Goal: Navigation & Orientation: Find specific page/section

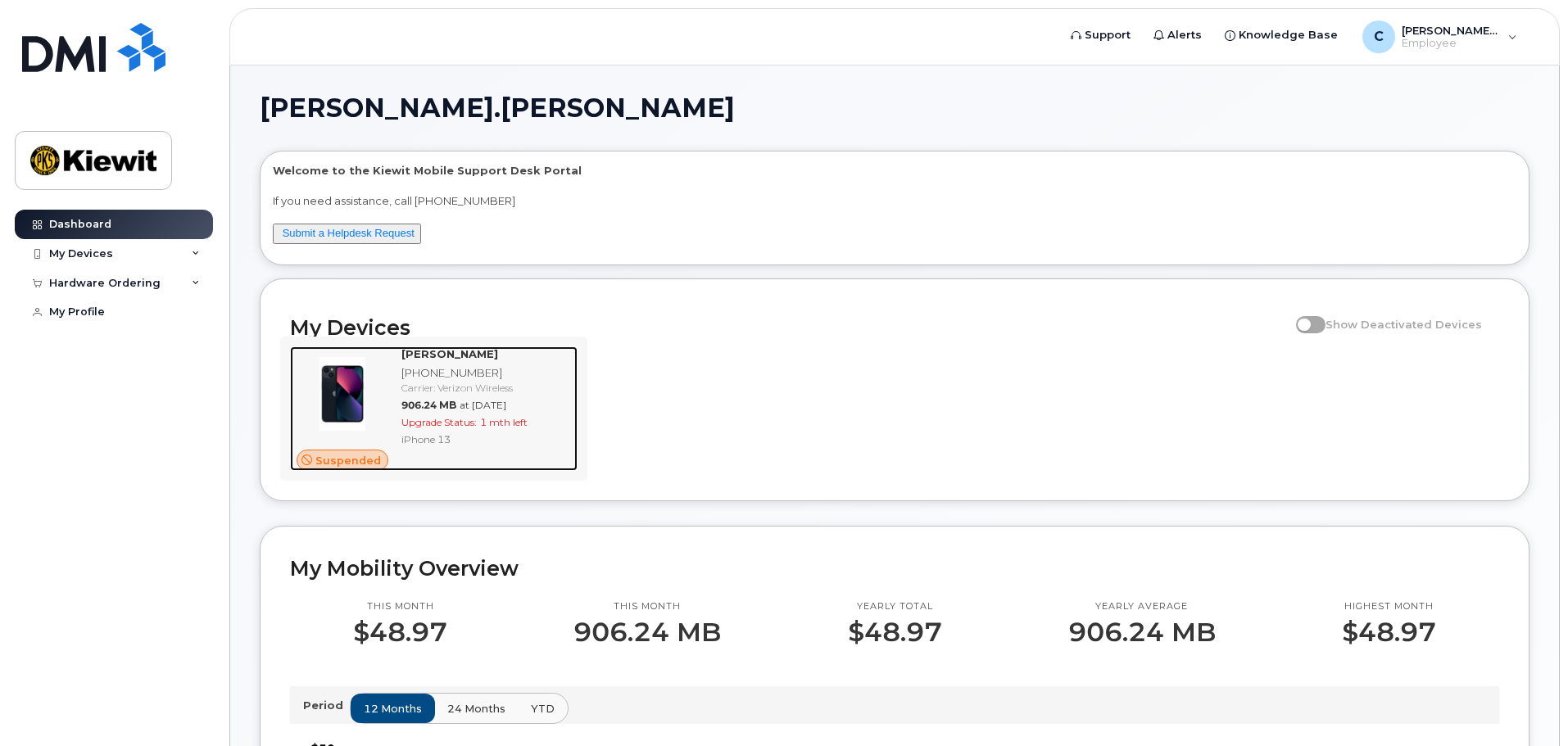
click at [458, 386] on div "Carrier: Verizon Wireless" at bounding box center [486, 388] width 169 height 14
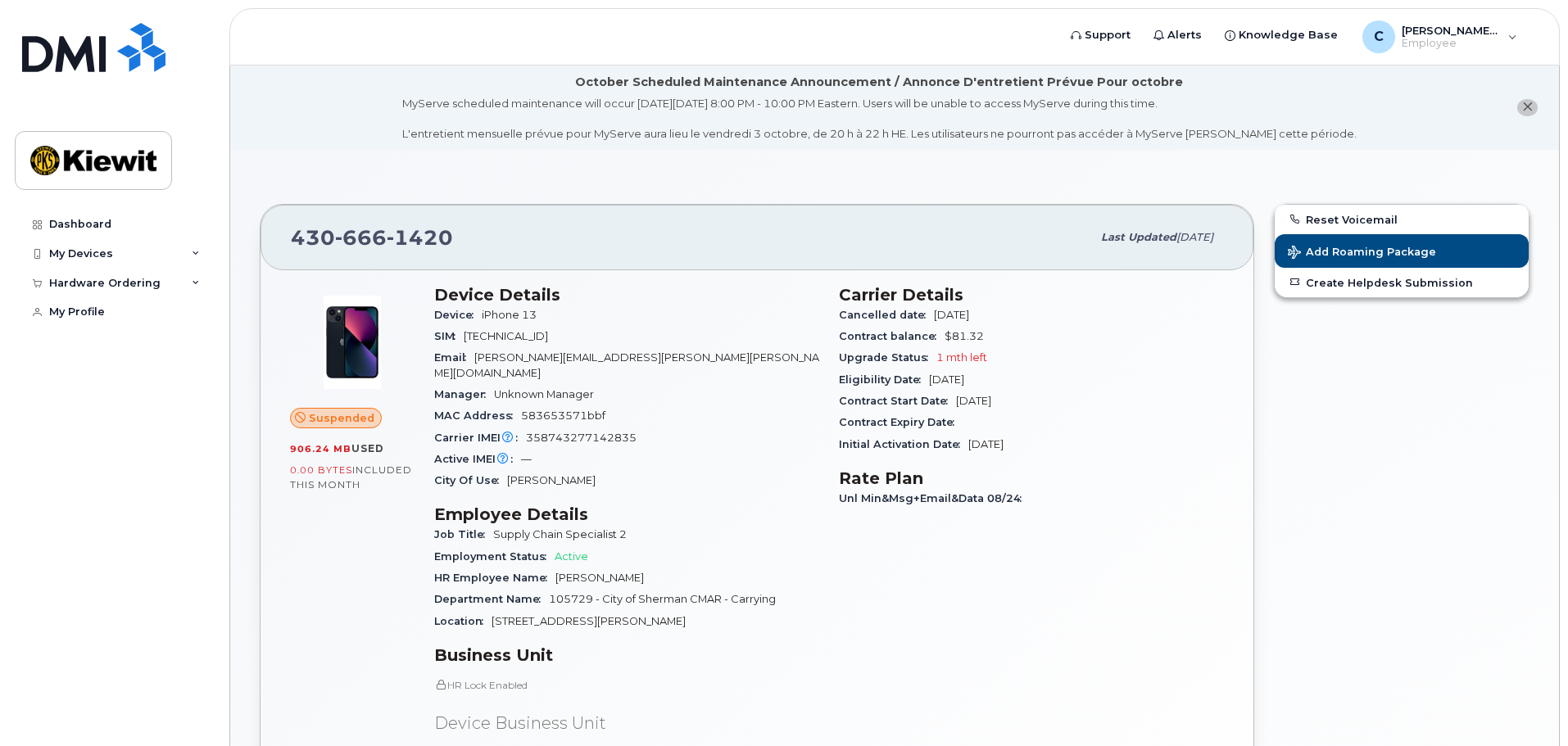
click at [973, 359] on span "1 mth left" at bounding box center [961, 357] width 51 height 12
click at [1511, 35] on div "C Chandler.Petersen Employee" at bounding box center [1439, 37] width 178 height 32
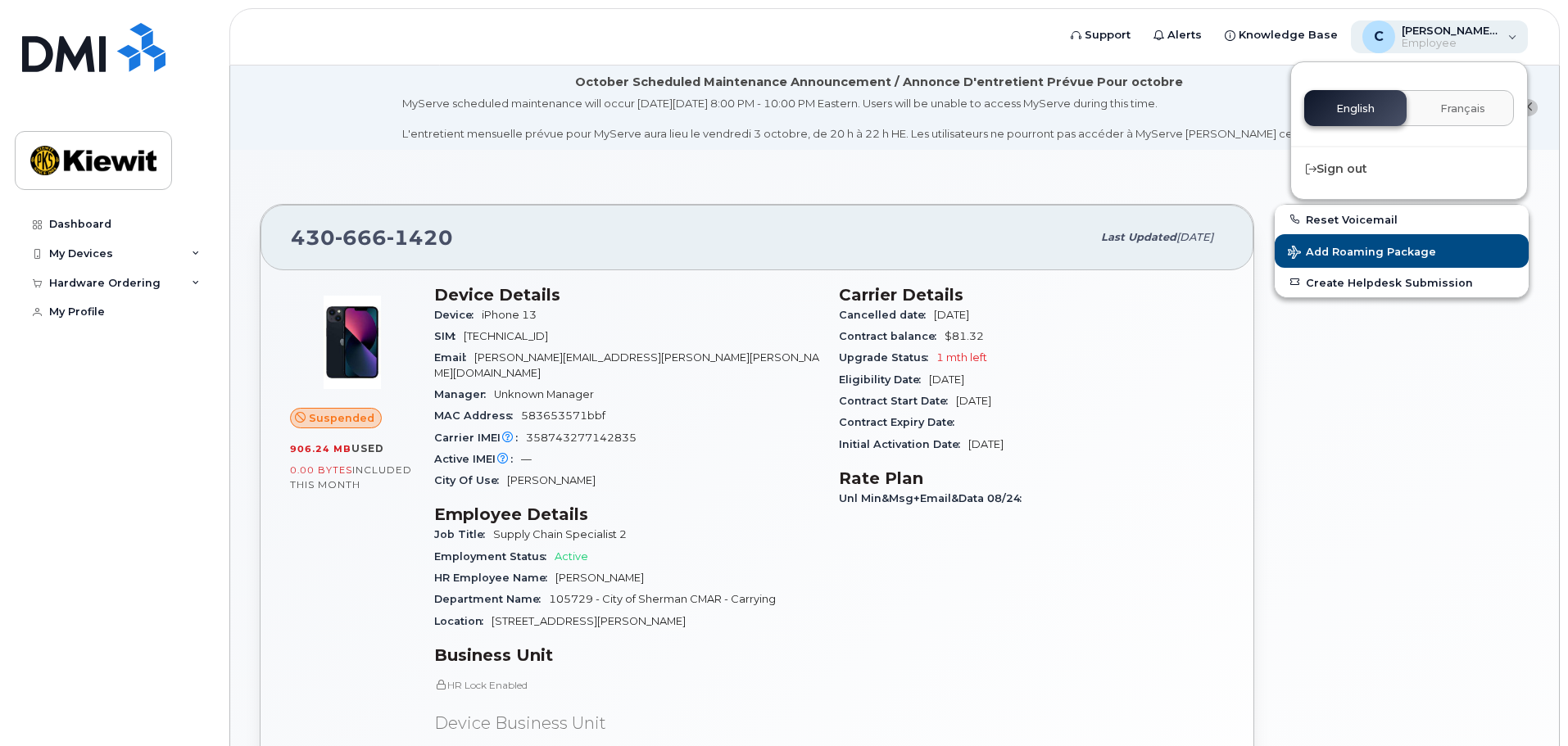
click at [1511, 35] on div "C Chandler.Petersen Employee" at bounding box center [1439, 37] width 178 height 32
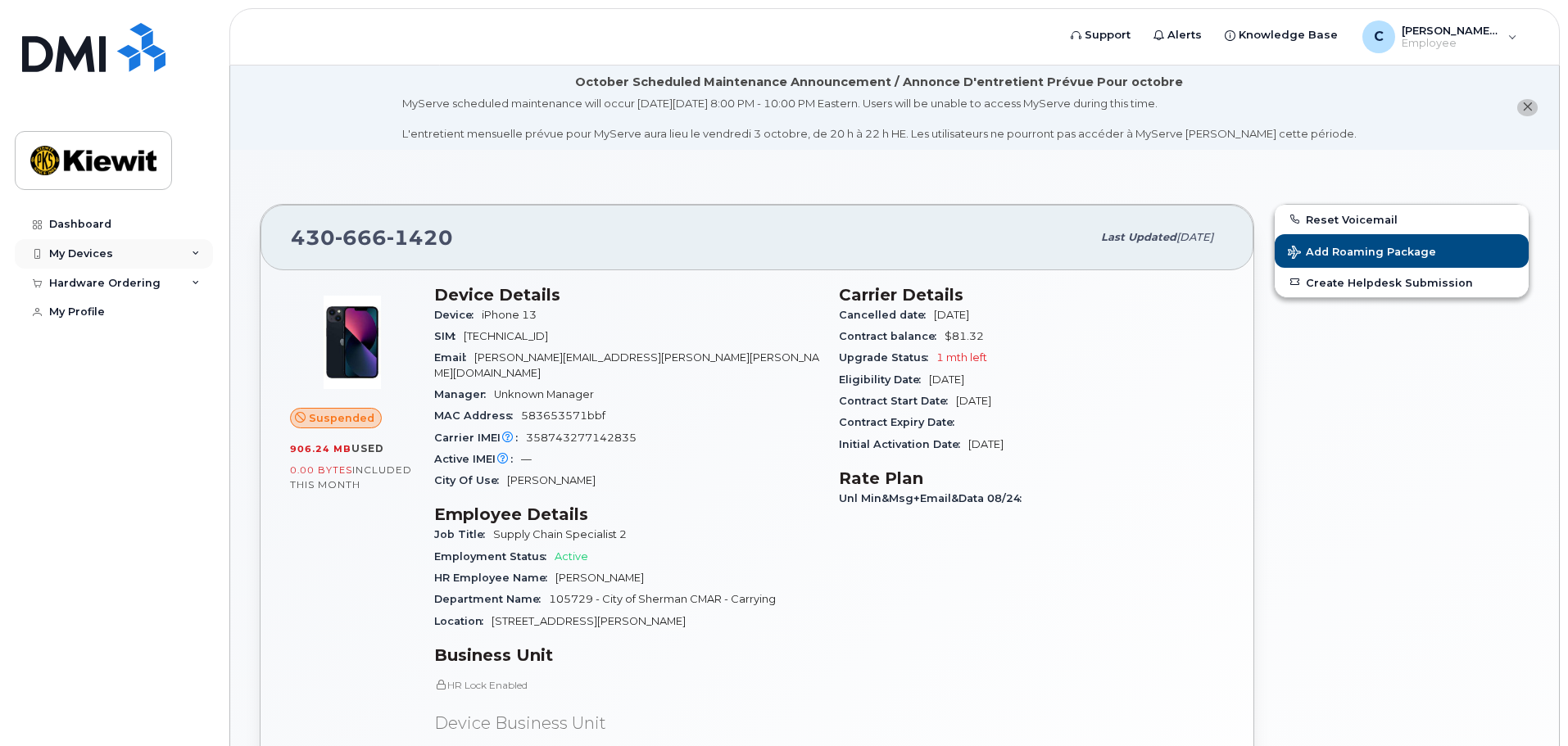
click at [117, 256] on div "My Devices" at bounding box center [114, 254] width 198 height 30
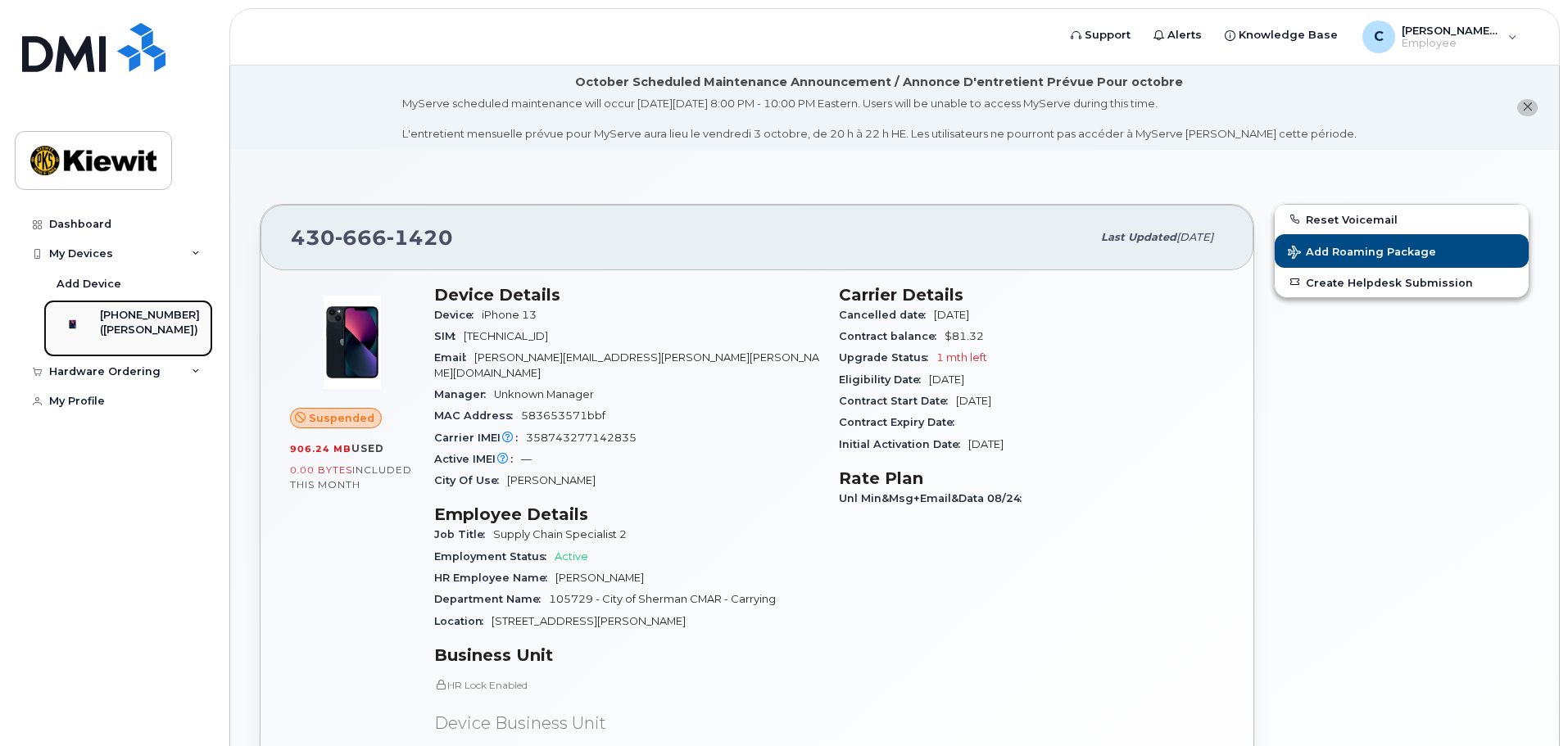
click at [133, 324] on div "([PERSON_NAME])" at bounding box center [149, 330] width 100 height 15
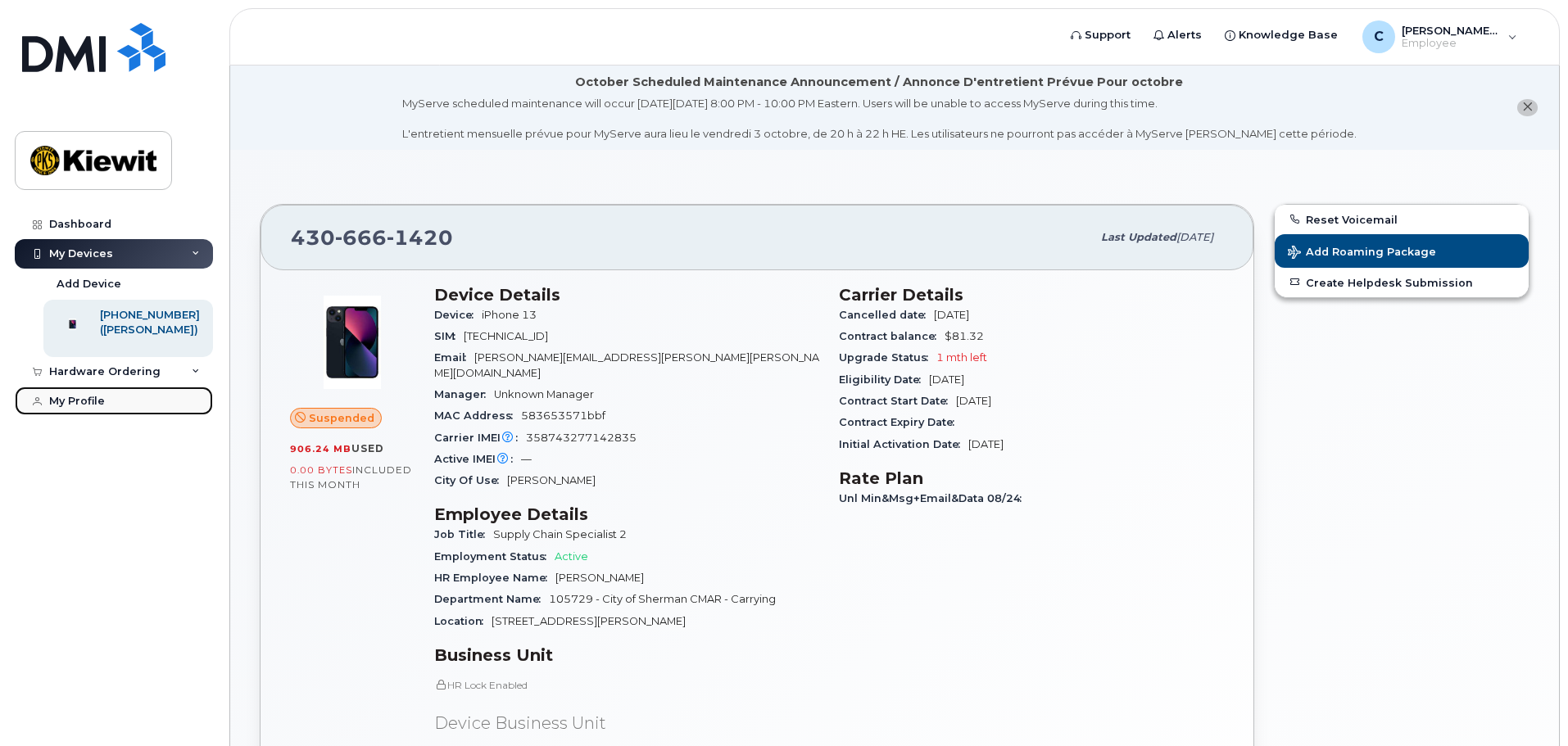
click at [107, 416] on link "My Profile" at bounding box center [114, 402] width 198 height 30
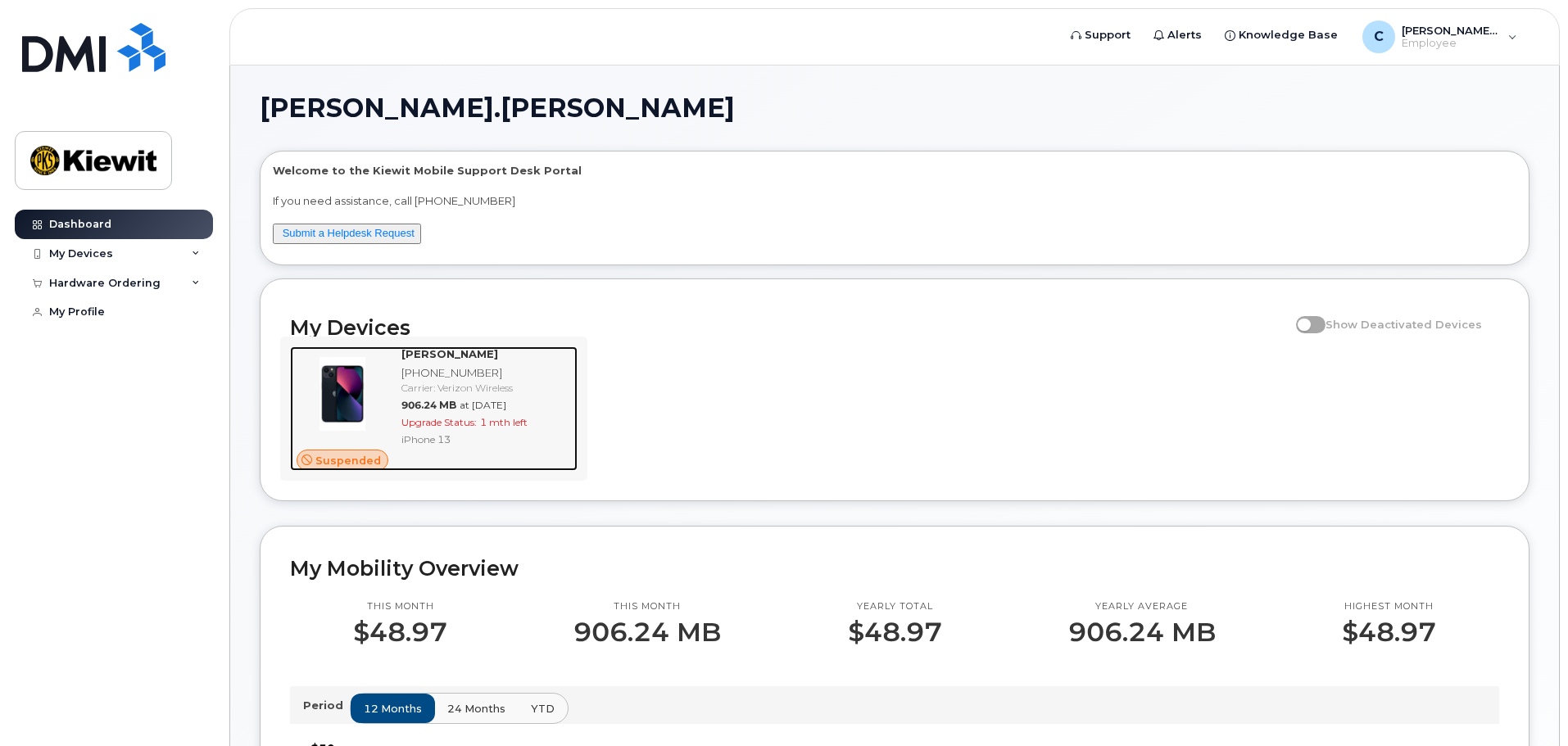
click at [514, 381] on div "Carrier: Verizon Wireless" at bounding box center [486, 388] width 169 height 14
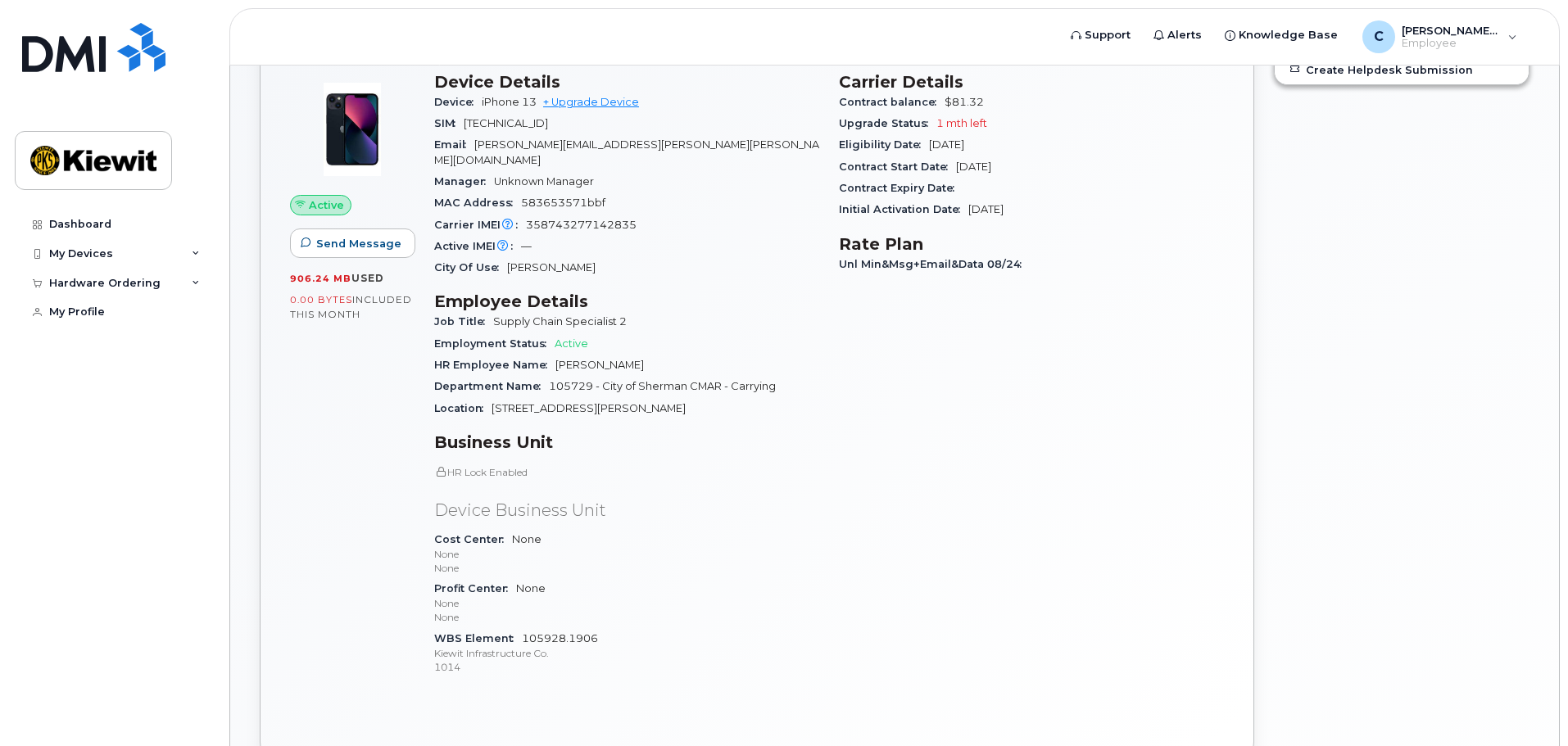
scroll to position [246, 0]
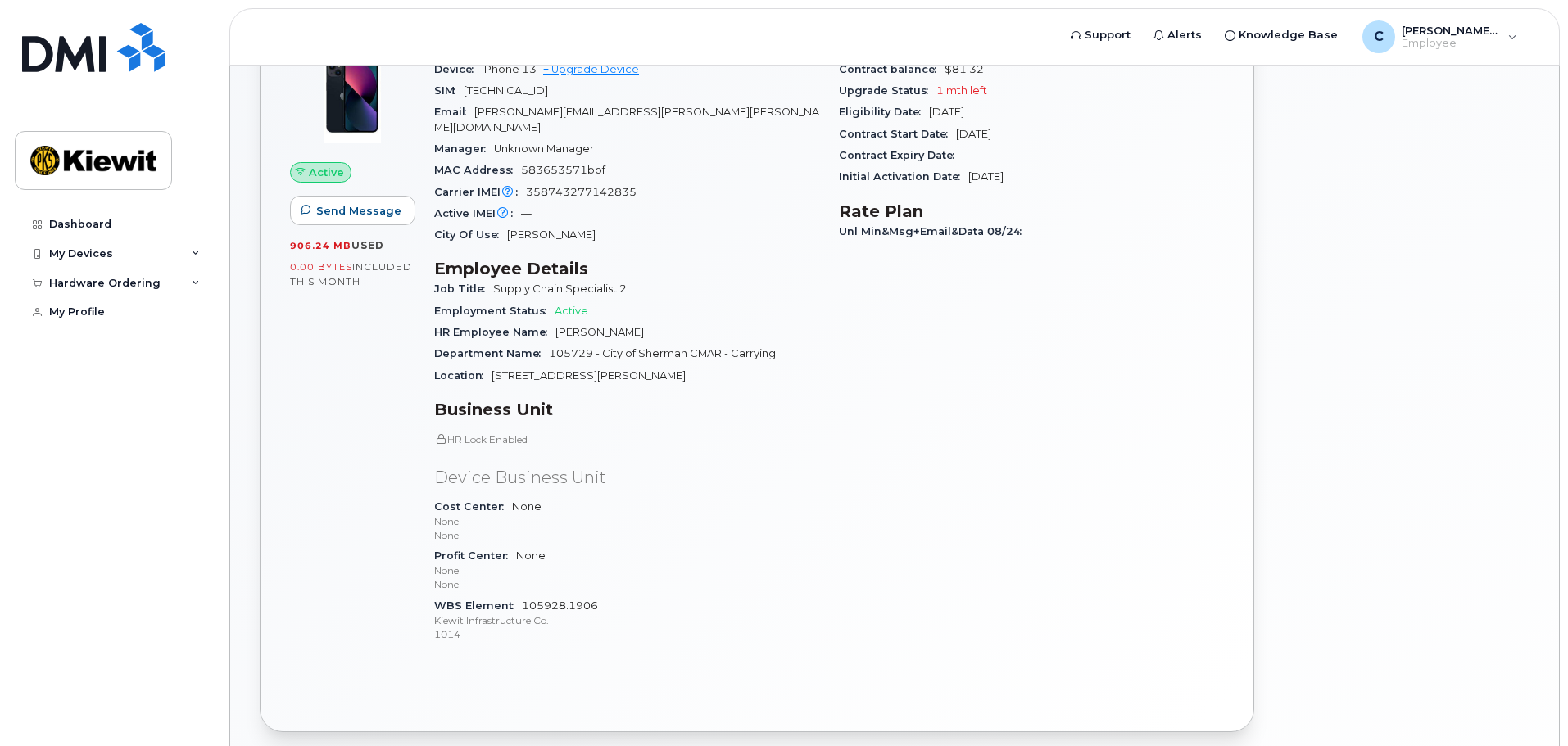
click at [565, 599] on span "105928.1906 [PERSON_NAME] Infrastructure Co. 1014" at bounding box center [627, 620] width 385 height 42
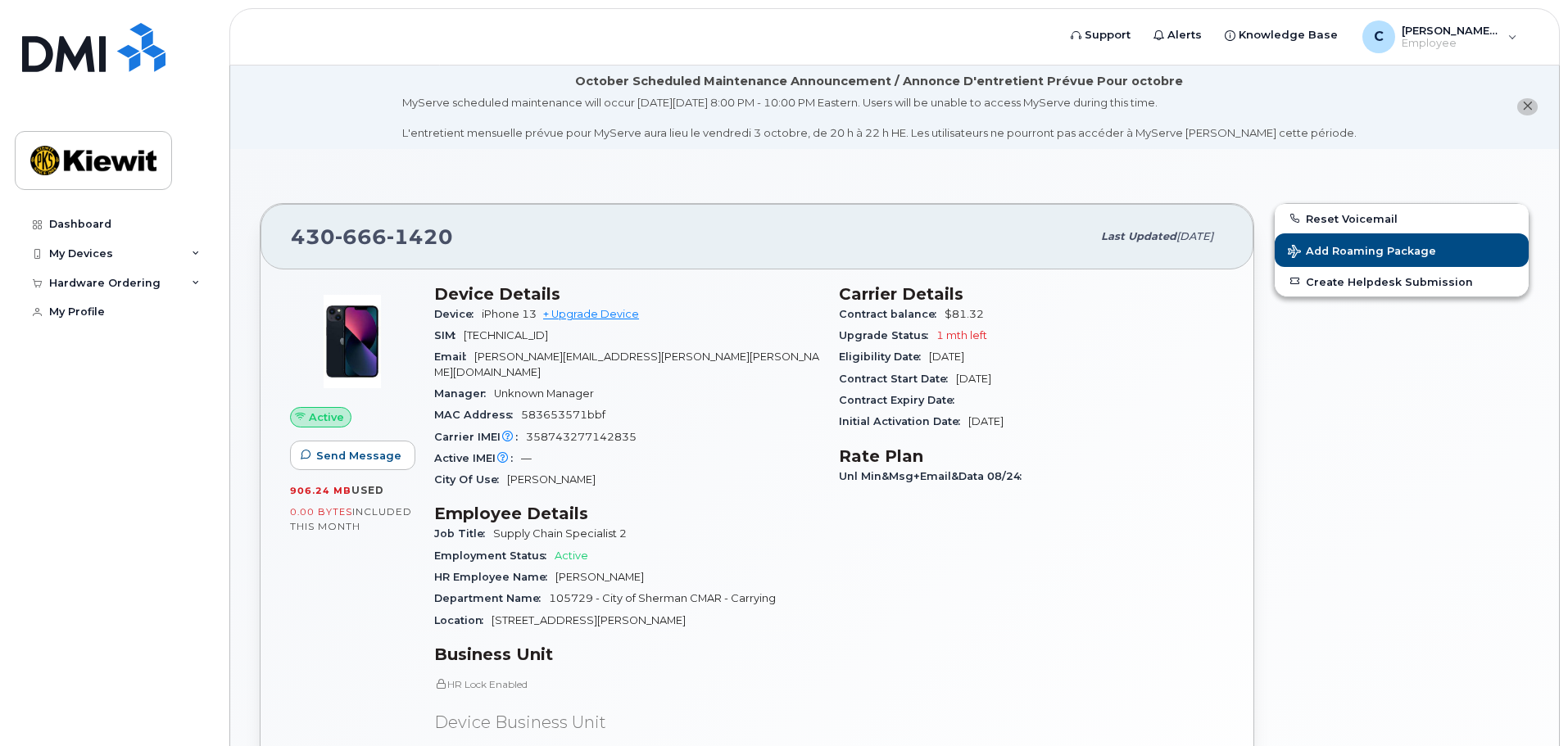
scroll to position [0, 0]
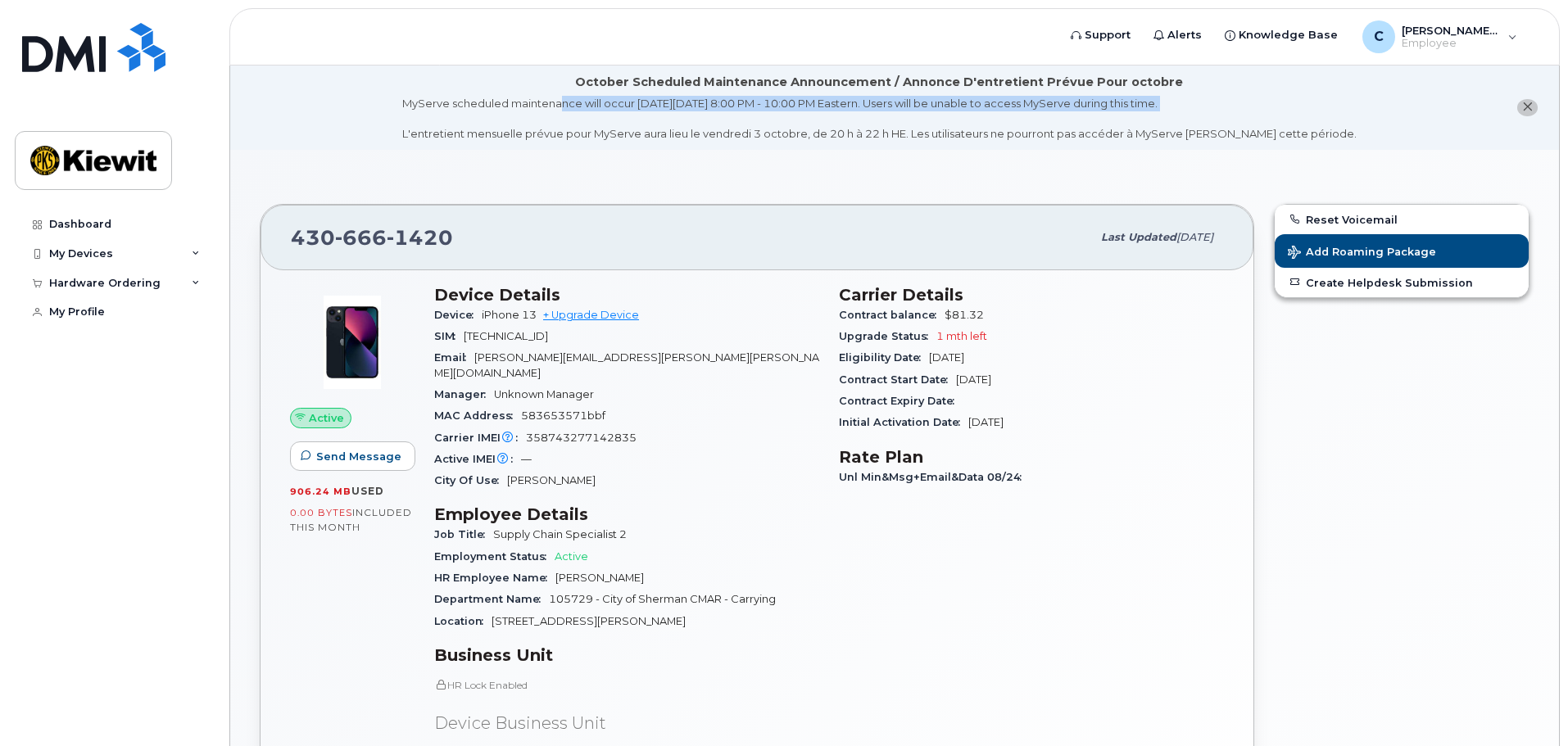
drag, startPoint x: 633, startPoint y: 108, endPoint x: 871, endPoint y: 112, distance: 238.0
click at [857, 113] on div "MyServe scheduled maintenance will occur [DATE][DATE] 8:00 PM - 10:00 PM Easter…" at bounding box center [880, 118] width 955 height 46
drag, startPoint x: 1097, startPoint y: 146, endPoint x: 1186, endPoint y: 93, distance: 103.6
click at [1098, 146] on li "October Scheduled Maintenance Announcement / Annonce D'entretient Prévue Pour o…" at bounding box center [894, 108] width 1329 height 85
